Goal: Task Accomplishment & Management: Manage account settings

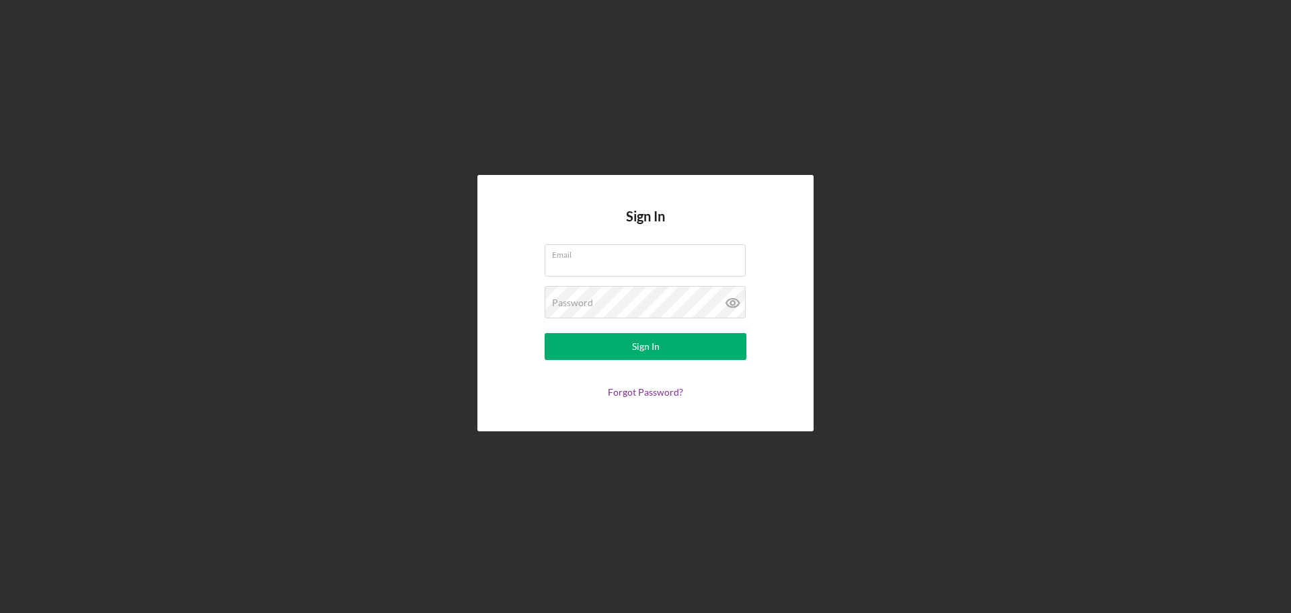
click at [637, 272] on input "Email" at bounding box center [645, 260] width 201 height 32
type input "[EMAIL_ADDRESS][DOMAIN_NAME]"
click at [545, 333] on button "Sign In" at bounding box center [646, 346] width 202 height 27
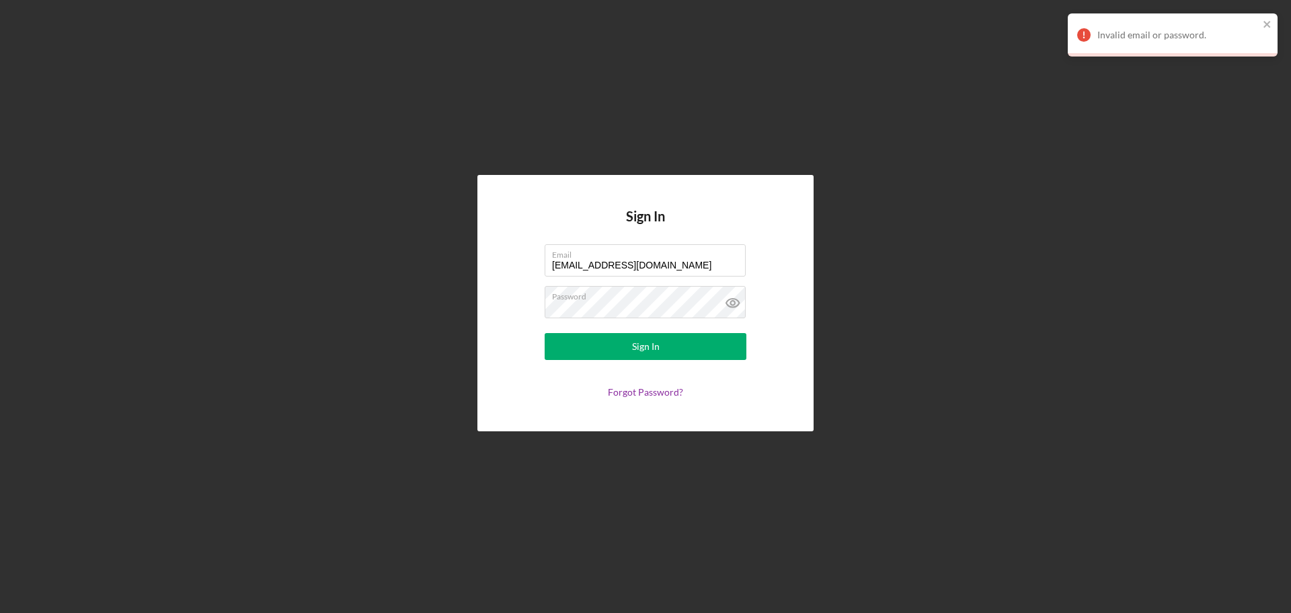
click at [650, 390] on link "Forgot Password?" at bounding box center [645, 391] width 75 height 11
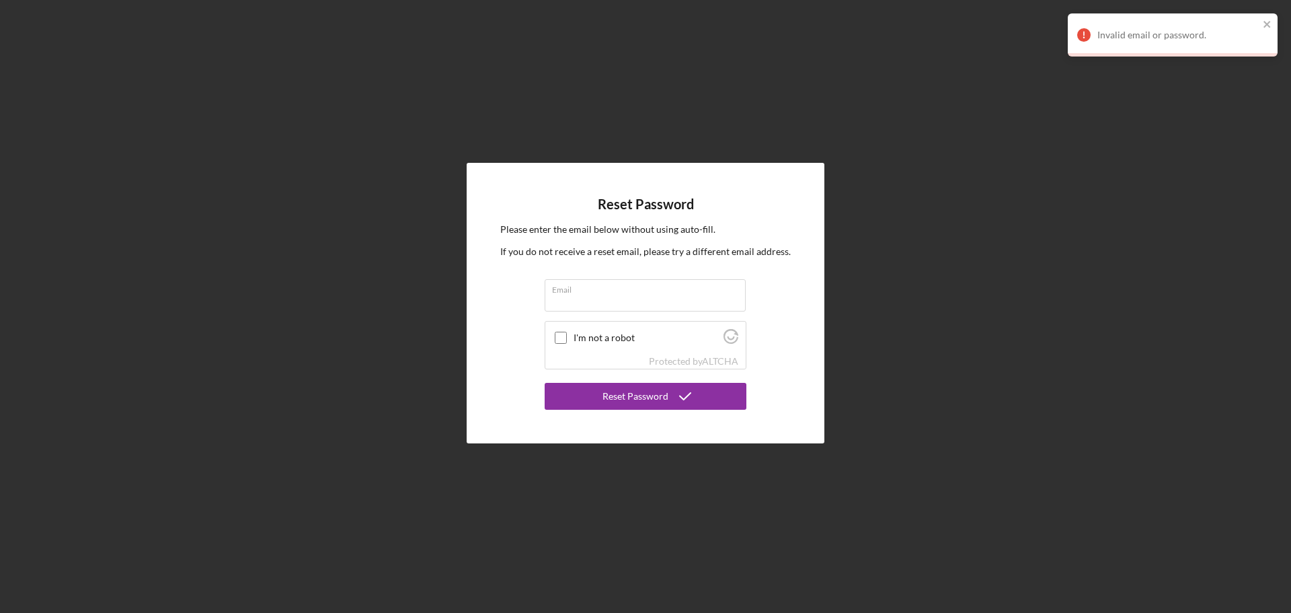
click at [652, 301] on input "Email" at bounding box center [645, 295] width 201 height 32
type input "[EMAIL_ADDRESS][DOMAIN_NAME]"
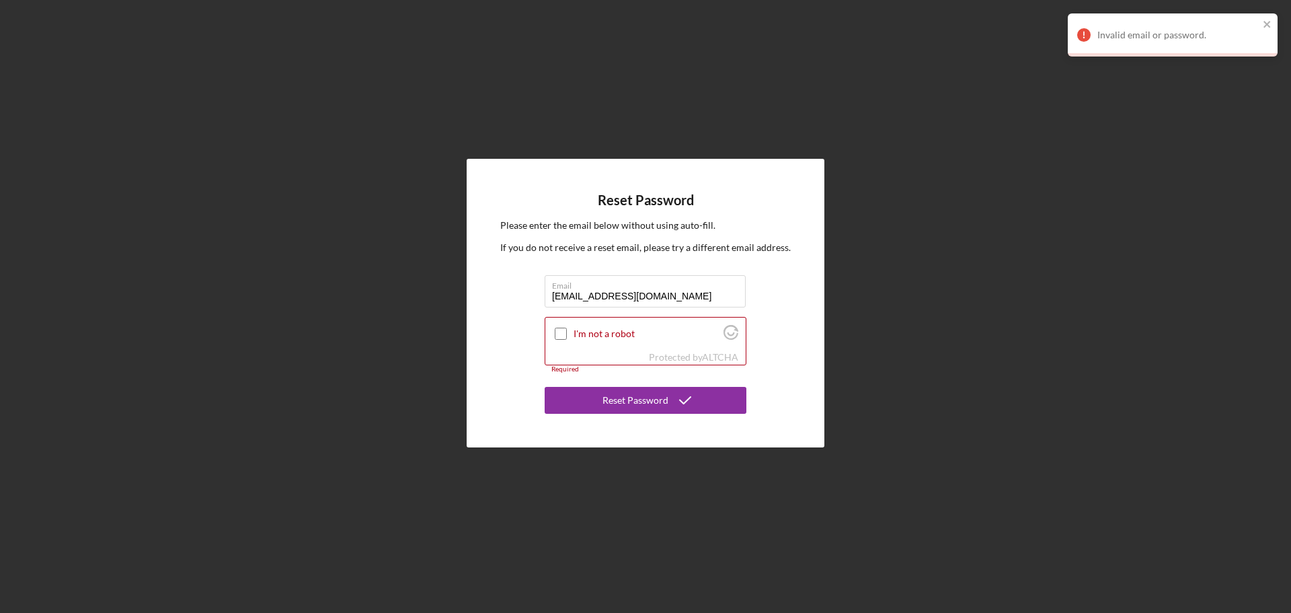
click at [560, 337] on input "I'm not a robot" at bounding box center [561, 333] width 12 height 12
checkbox input "true"
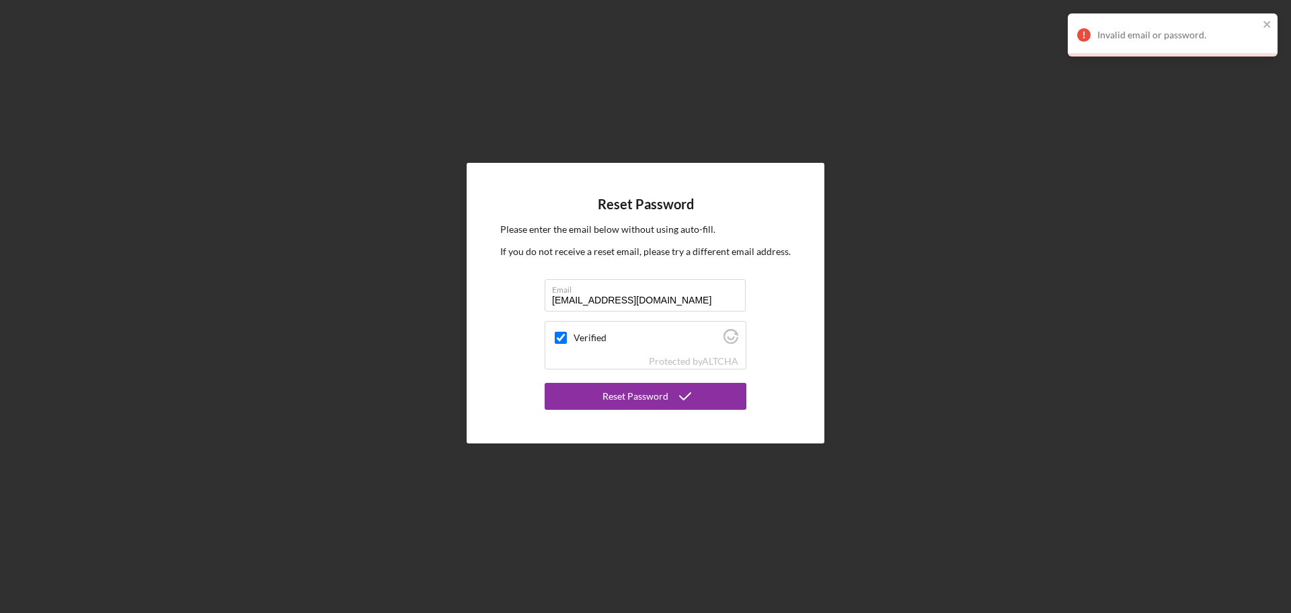
click at [618, 391] on div "Reset Password" at bounding box center [636, 396] width 66 height 27
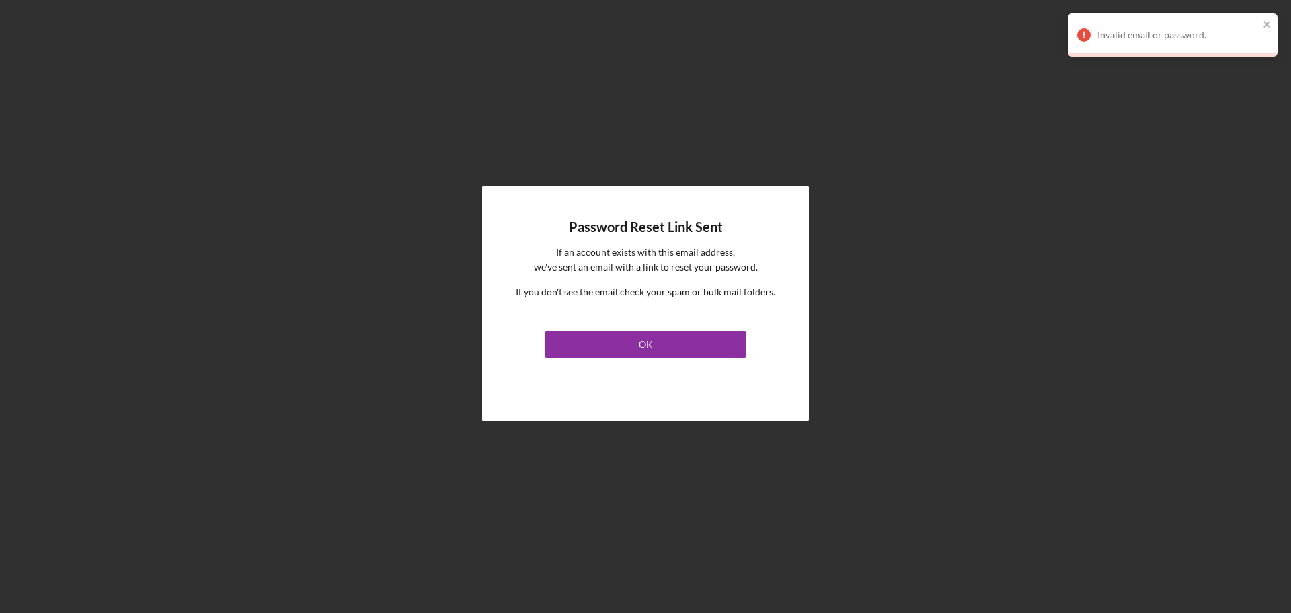
click at [637, 348] on button "OK" at bounding box center [646, 344] width 202 height 27
